Goal: Find specific page/section: Find specific page/section

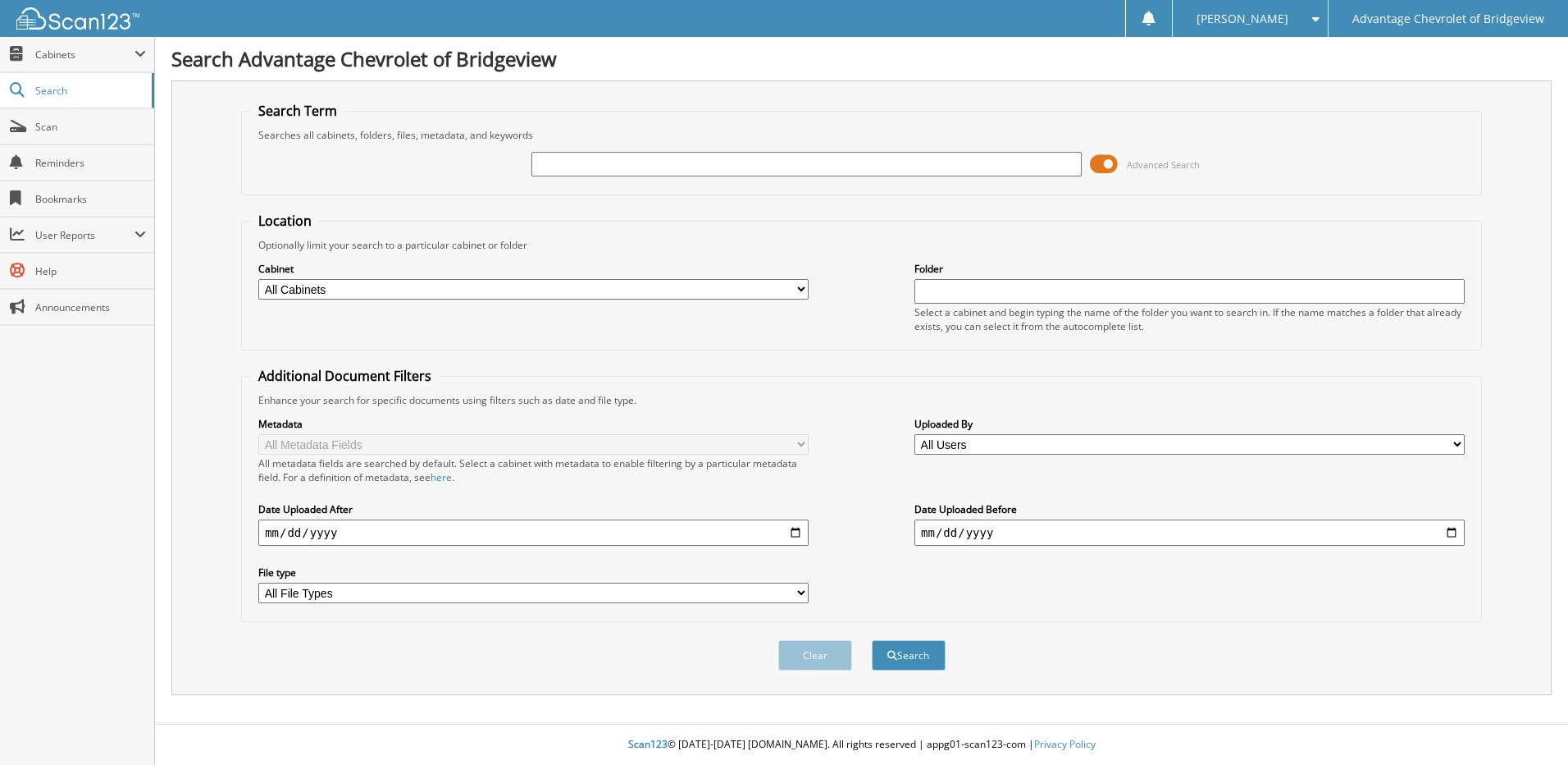
click at [592, 161] on input "text" at bounding box center [806, 165] width 550 height 25
type input "53278"
click at [872, 640] on button "Search" at bounding box center [909, 655] width 74 height 30
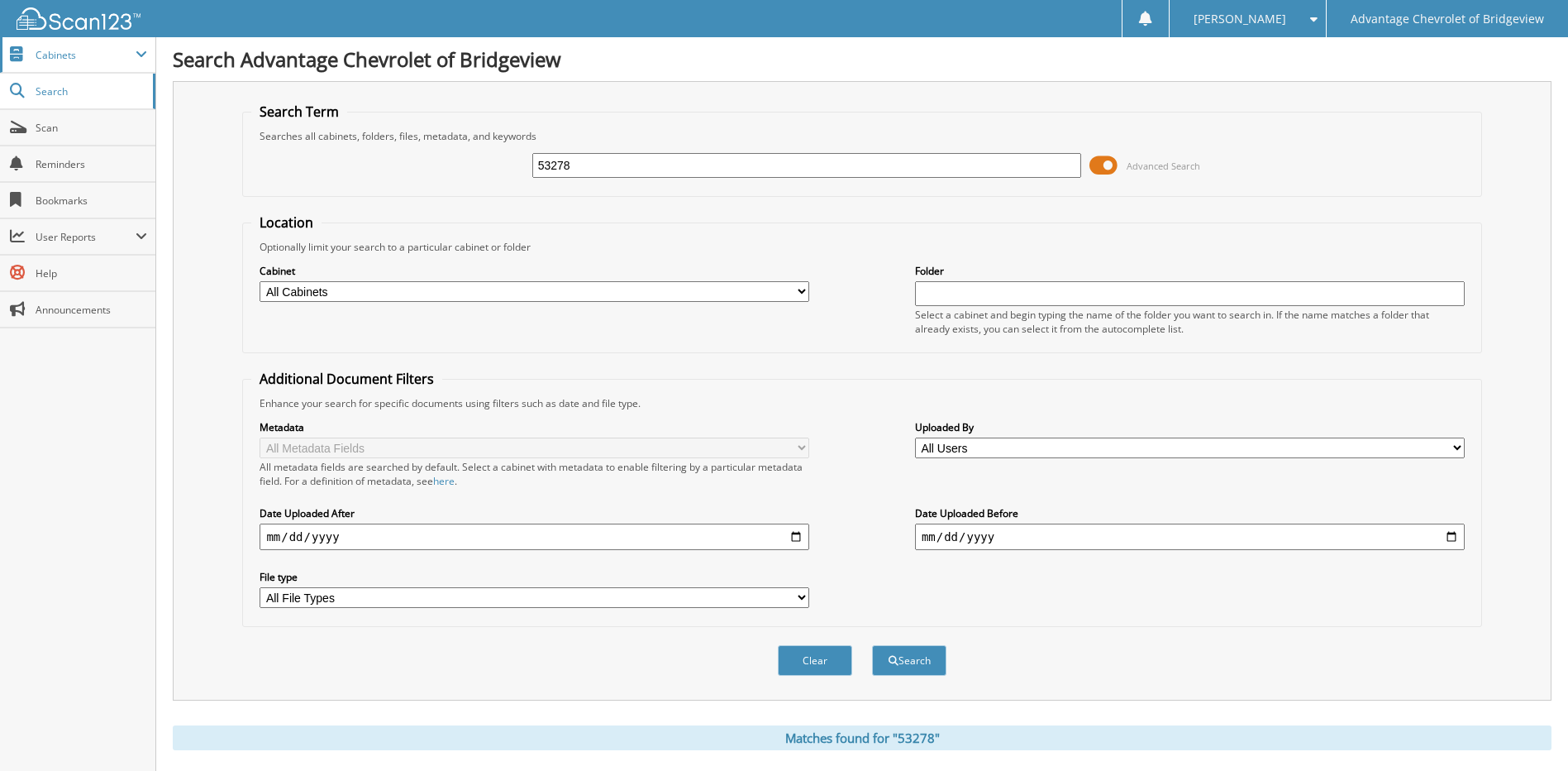
click at [75, 57] on span "Cabinets" at bounding box center [85, 55] width 100 height 14
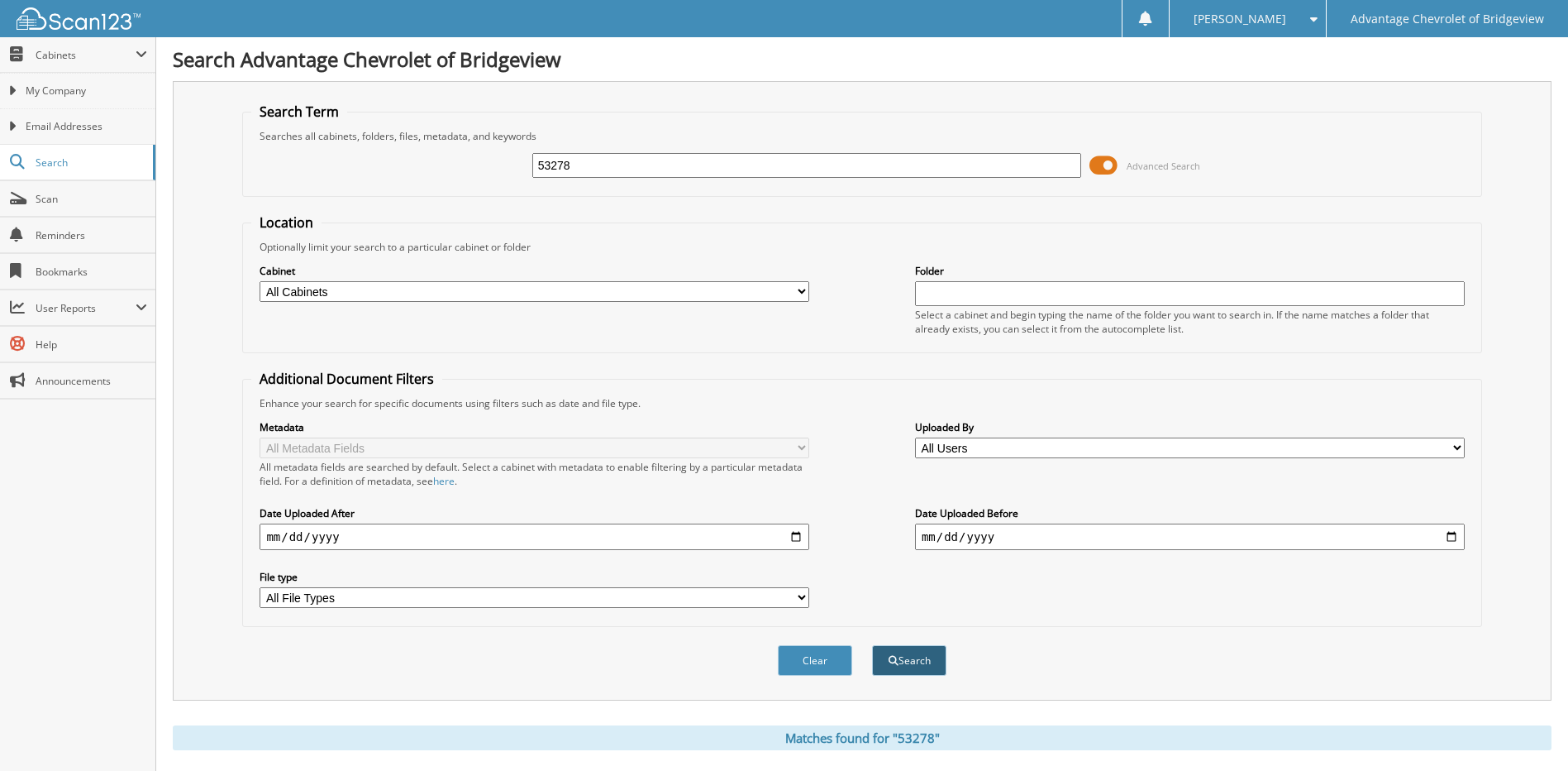
click at [912, 664] on button "Search" at bounding box center [909, 660] width 75 height 31
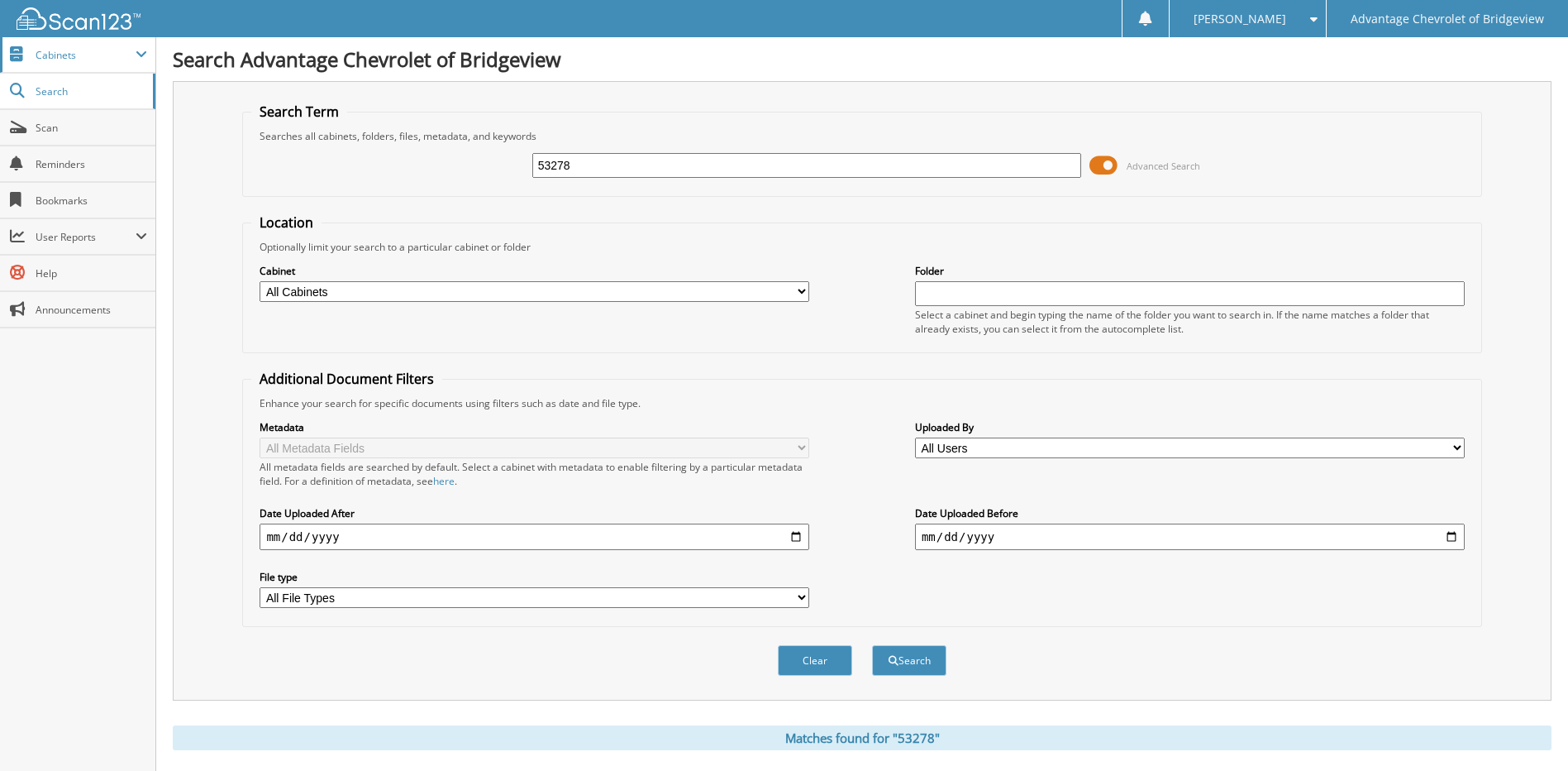
click at [83, 56] on span "Cabinets" at bounding box center [85, 55] width 100 height 14
click at [78, 169] on link "Search" at bounding box center [78, 162] width 156 height 36
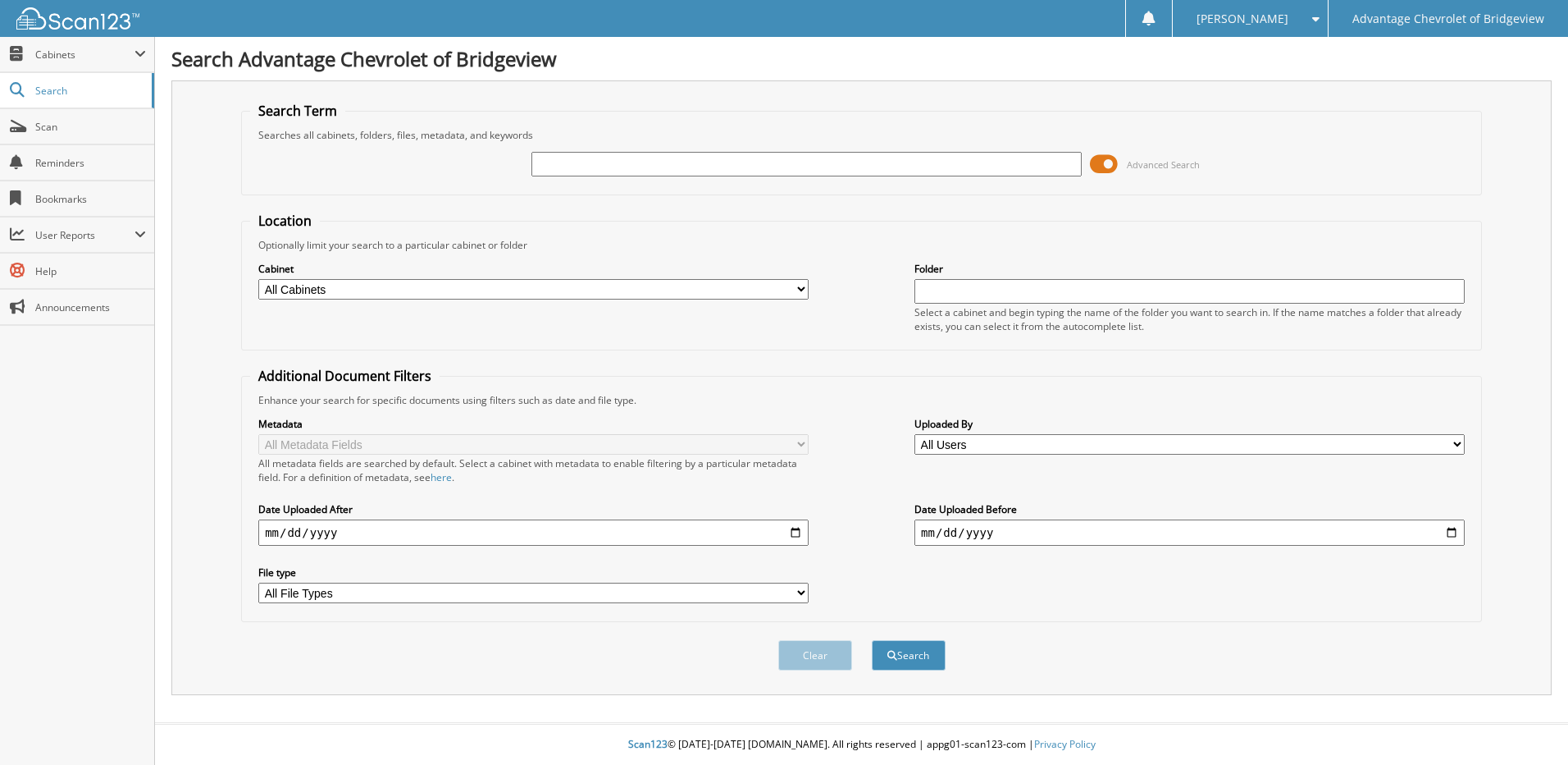
click at [627, 171] on input "text" at bounding box center [806, 165] width 550 height 25
type input "5"
type input "48133"
click at [872, 640] on button "Search" at bounding box center [909, 655] width 74 height 30
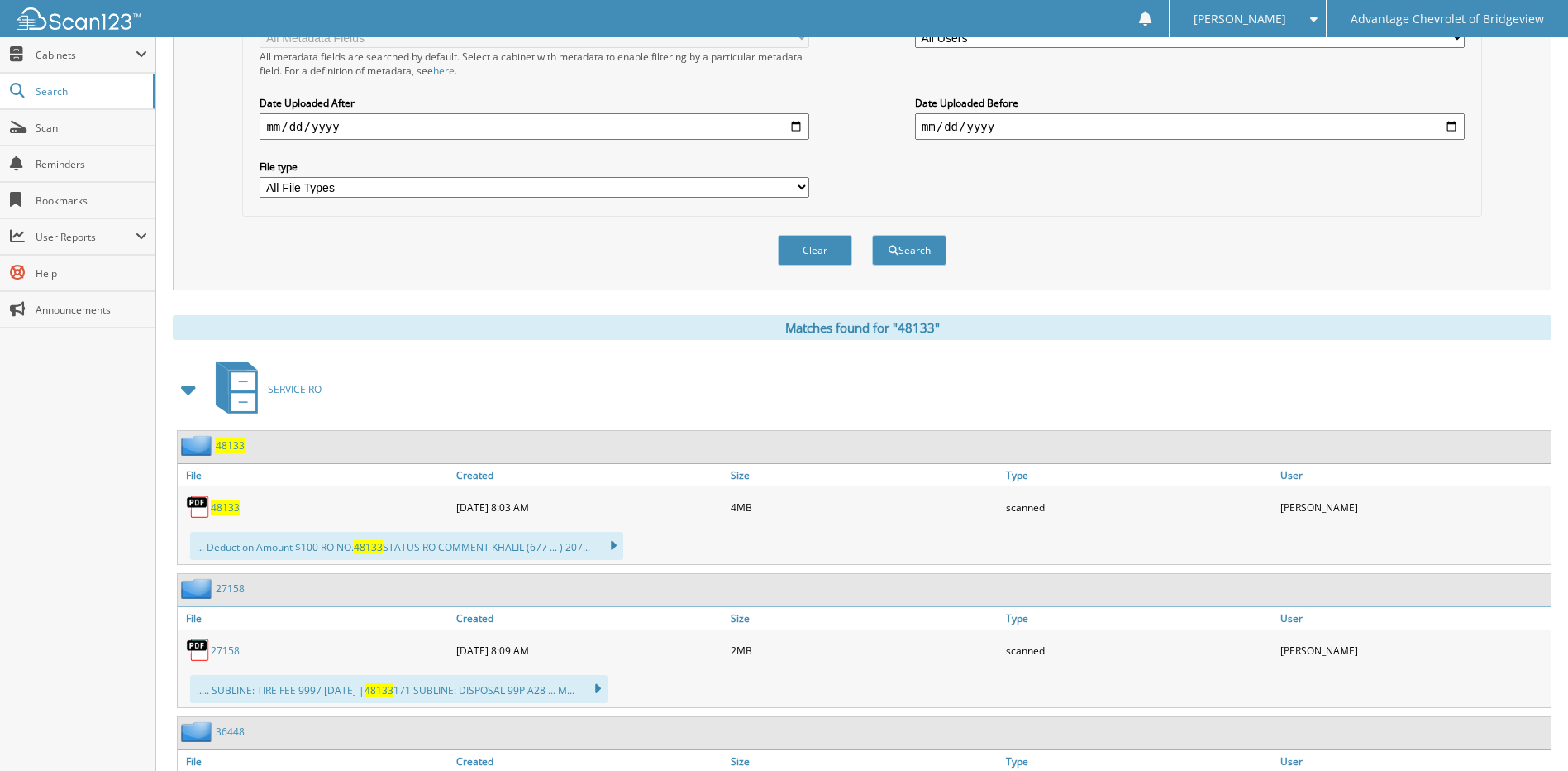
scroll to position [531, 0]
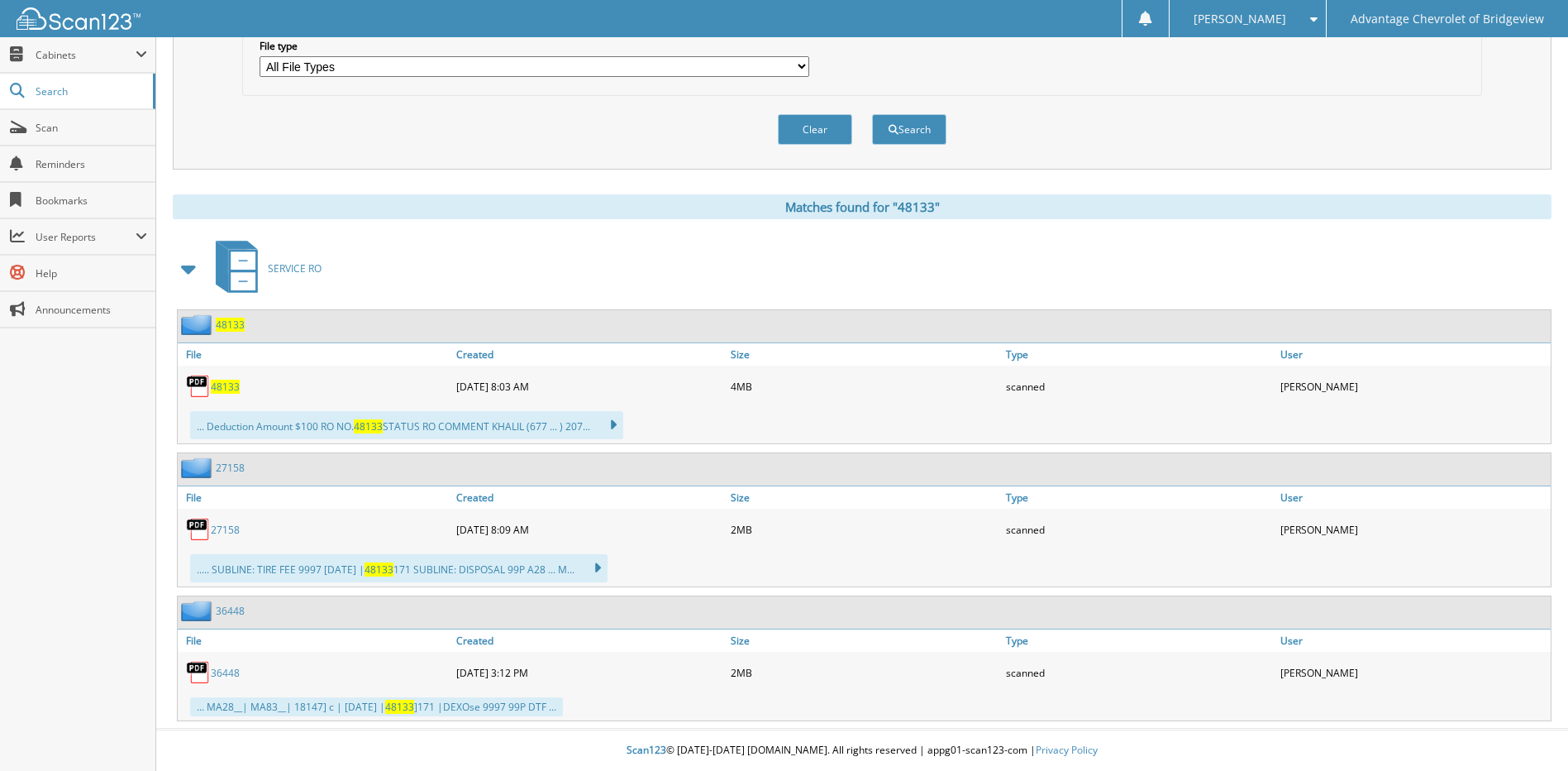
click at [216, 389] on span "48133" at bounding box center [225, 386] width 29 height 14
click at [217, 385] on span "48133" at bounding box center [225, 386] width 29 height 14
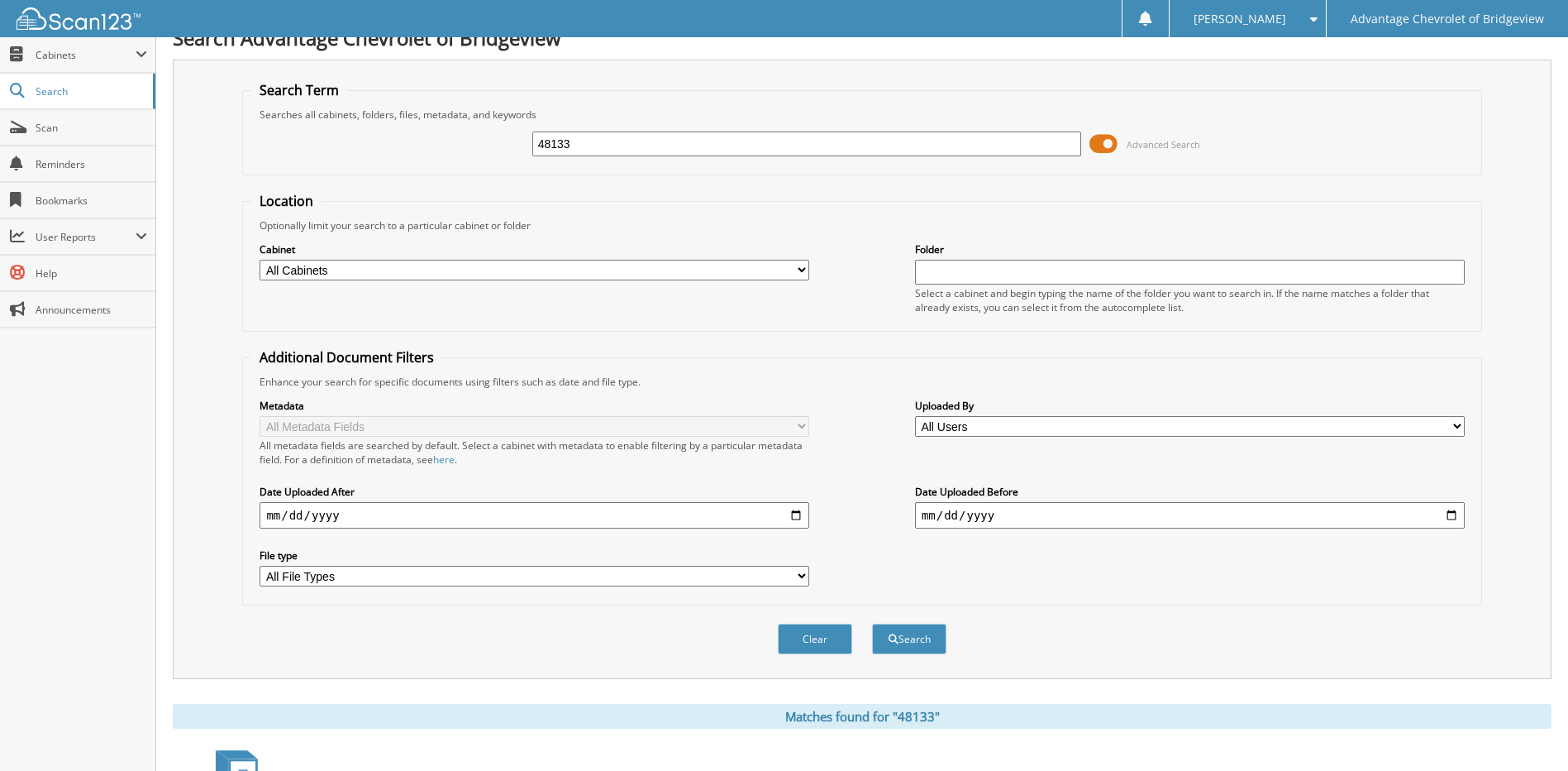
scroll to position [0, 0]
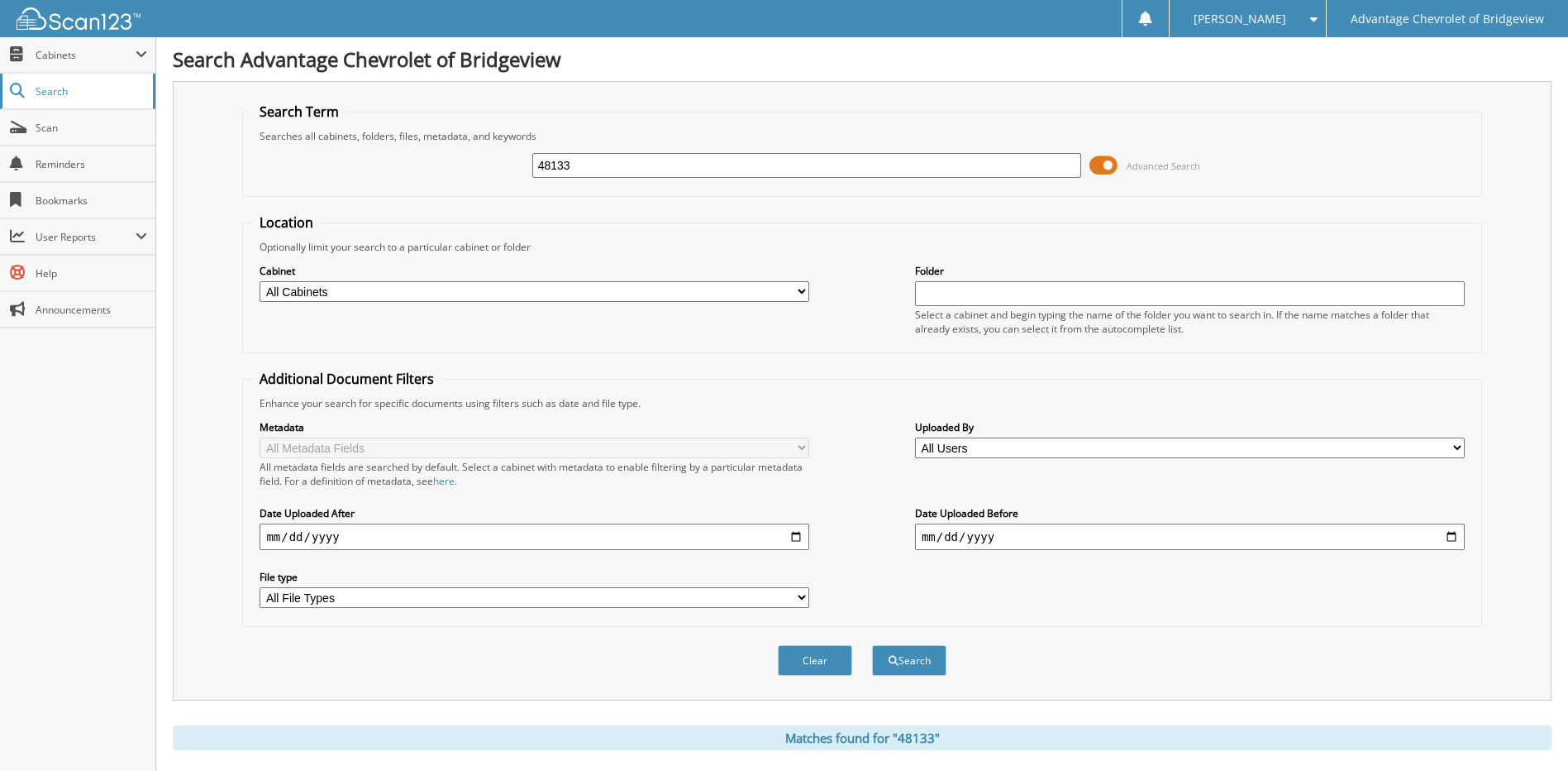
click at [72, 85] on span "Search" at bounding box center [90, 91] width 109 height 14
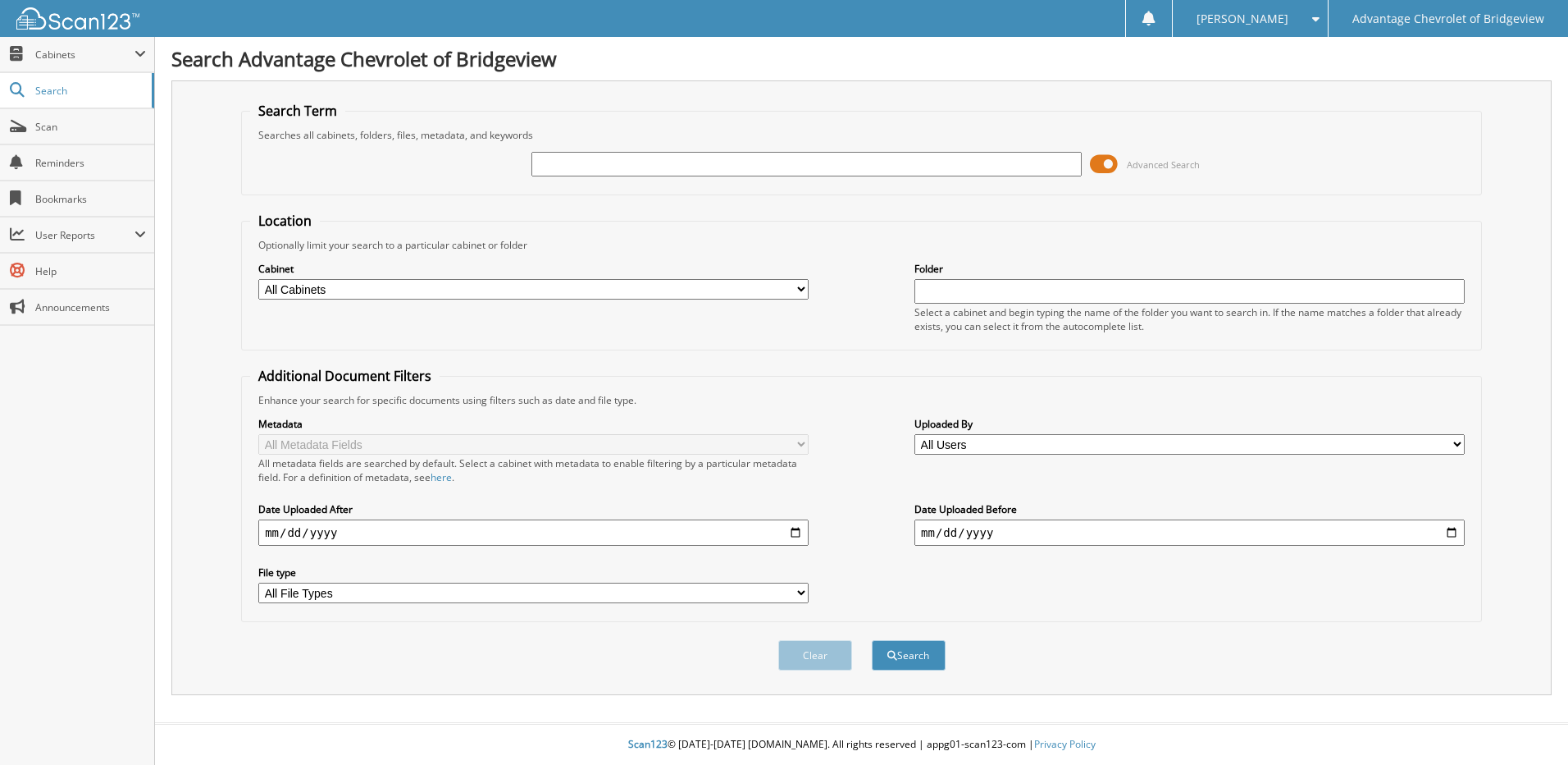
click at [99, 23] on img at bounding box center [78, 18] width 123 height 22
